Goal: Check status: Check status

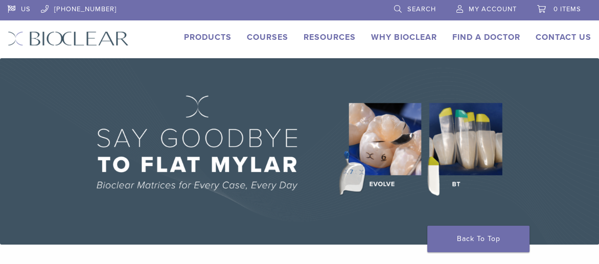
click at [486, 4] on link "My Account" at bounding box center [487, 7] width 60 height 15
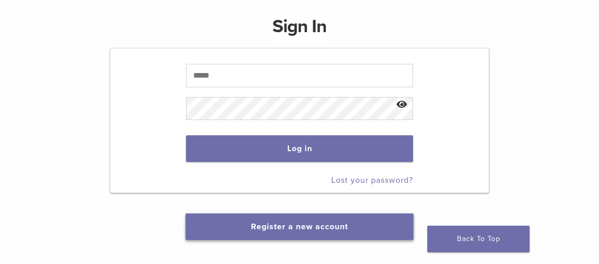
scroll to position [153, 0]
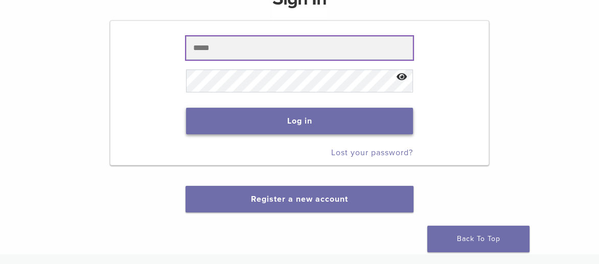
type input "**********"
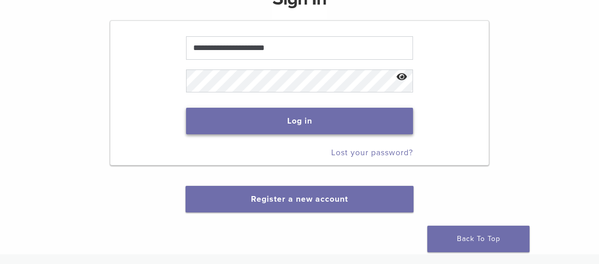
click at [289, 118] on button "Log in" at bounding box center [299, 121] width 227 height 27
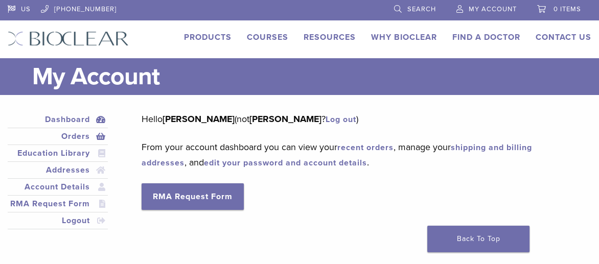
click at [73, 136] on link "Orders" at bounding box center [58, 136] width 96 height 12
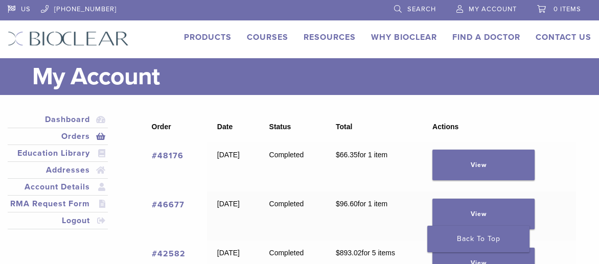
click at [595, 35] on div "Products Courses Resources Expand child menu Technique Guides, IFU, & SDS Why B…" at bounding box center [368, 38] width 478 height 15
click at [497, 165] on link "View" at bounding box center [484, 165] width 102 height 31
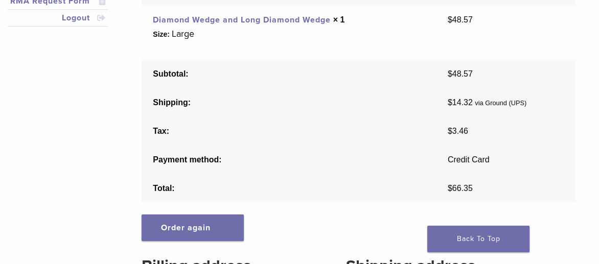
scroll to position [205, 0]
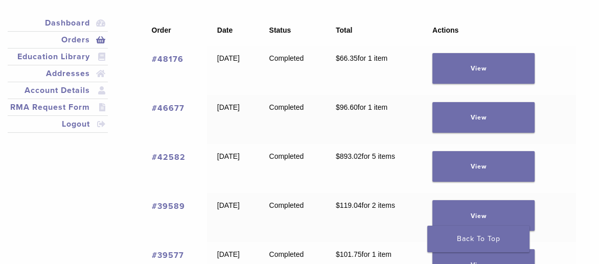
scroll to position [102, 0]
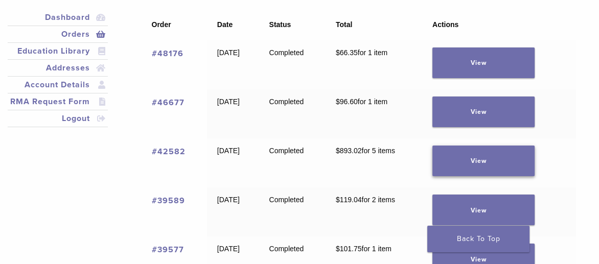
click at [488, 158] on link "View" at bounding box center [484, 161] width 102 height 31
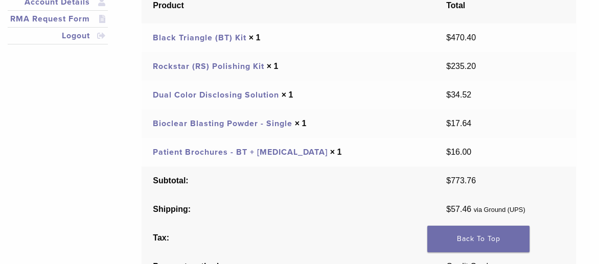
scroll to position [102, 0]
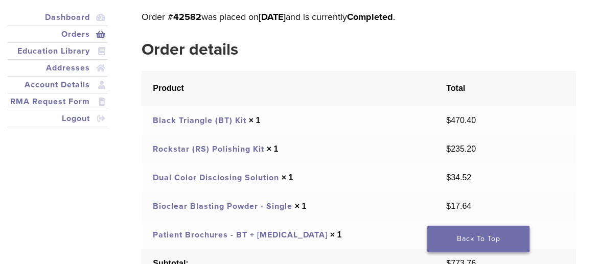
click at [472, 238] on link "Back To Top" at bounding box center [479, 239] width 102 height 27
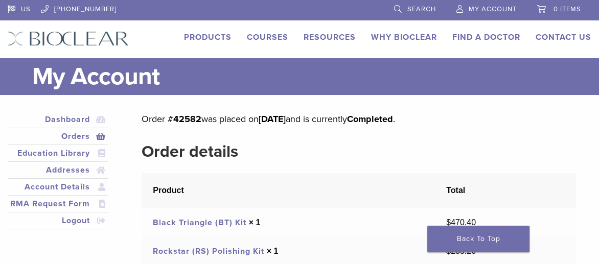
click at [74, 138] on link "Orders" at bounding box center [58, 136] width 96 height 12
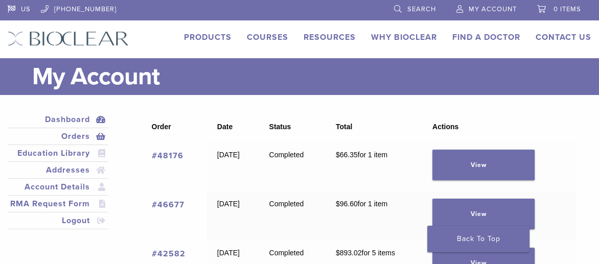
click at [61, 120] on link "Dashboard" at bounding box center [58, 120] width 96 height 12
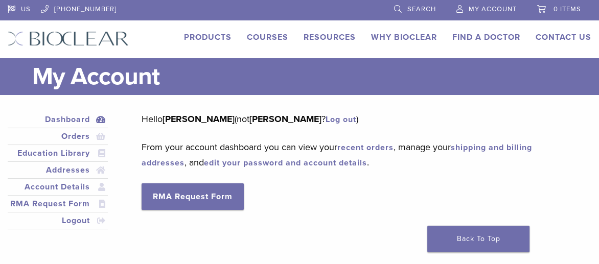
click at [210, 34] on link "Products" at bounding box center [208, 37] width 48 height 10
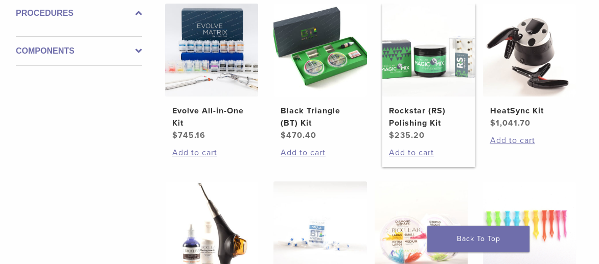
scroll to position [511, 0]
